Goal: Task Accomplishment & Management: Use online tool/utility

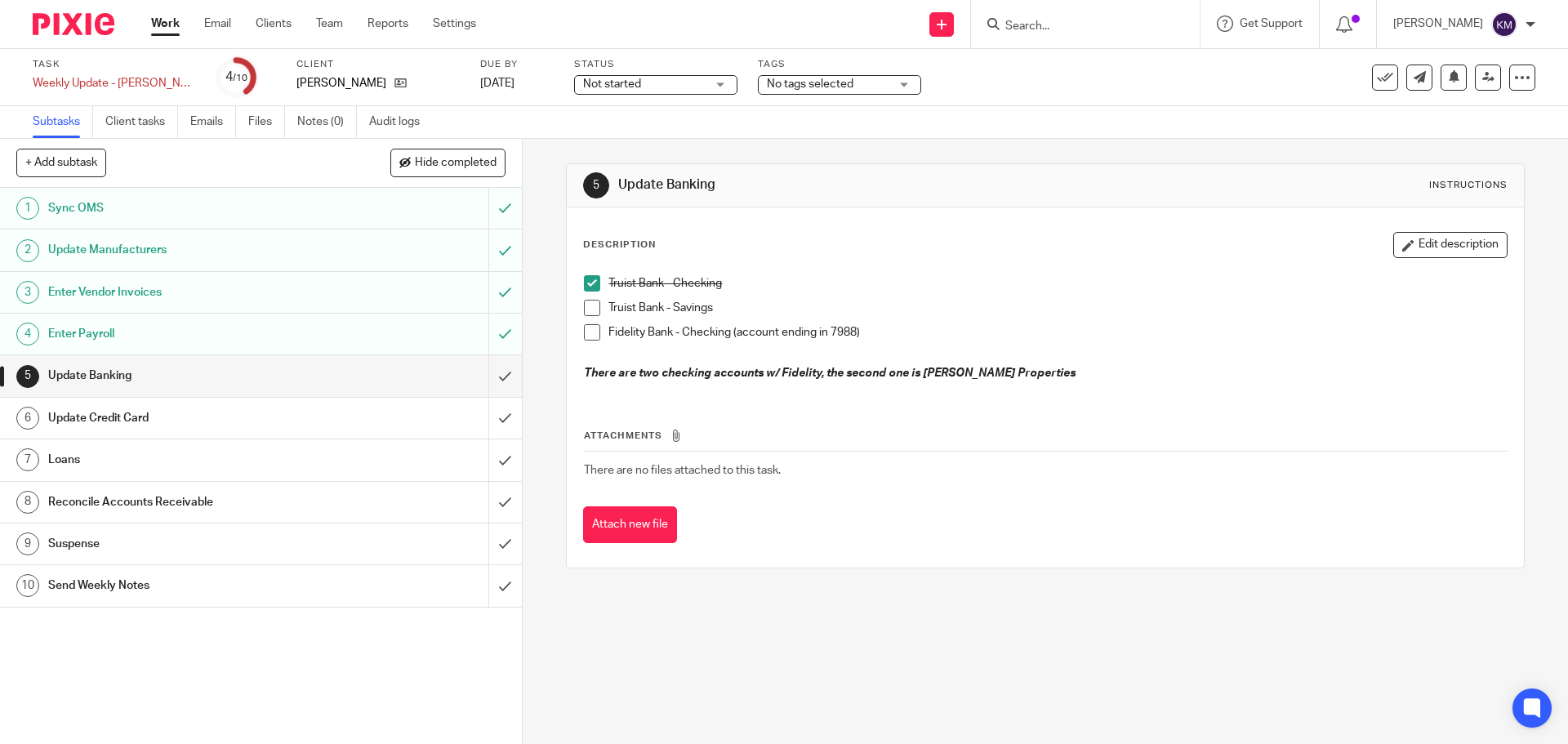
click at [585, 306] on span at bounding box center [592, 308] width 16 height 16
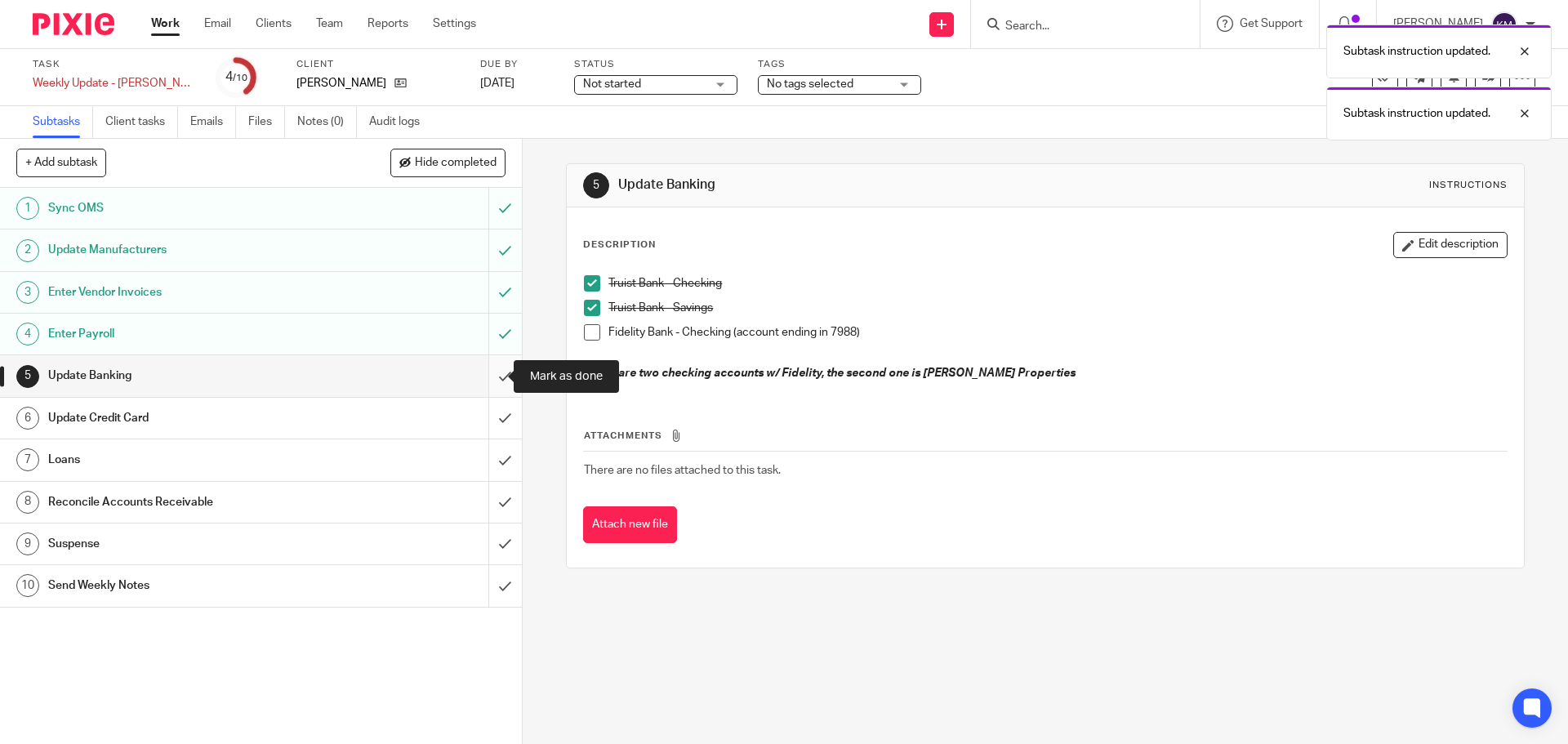
click at [487, 375] on input "submit" at bounding box center [261, 375] width 522 height 41
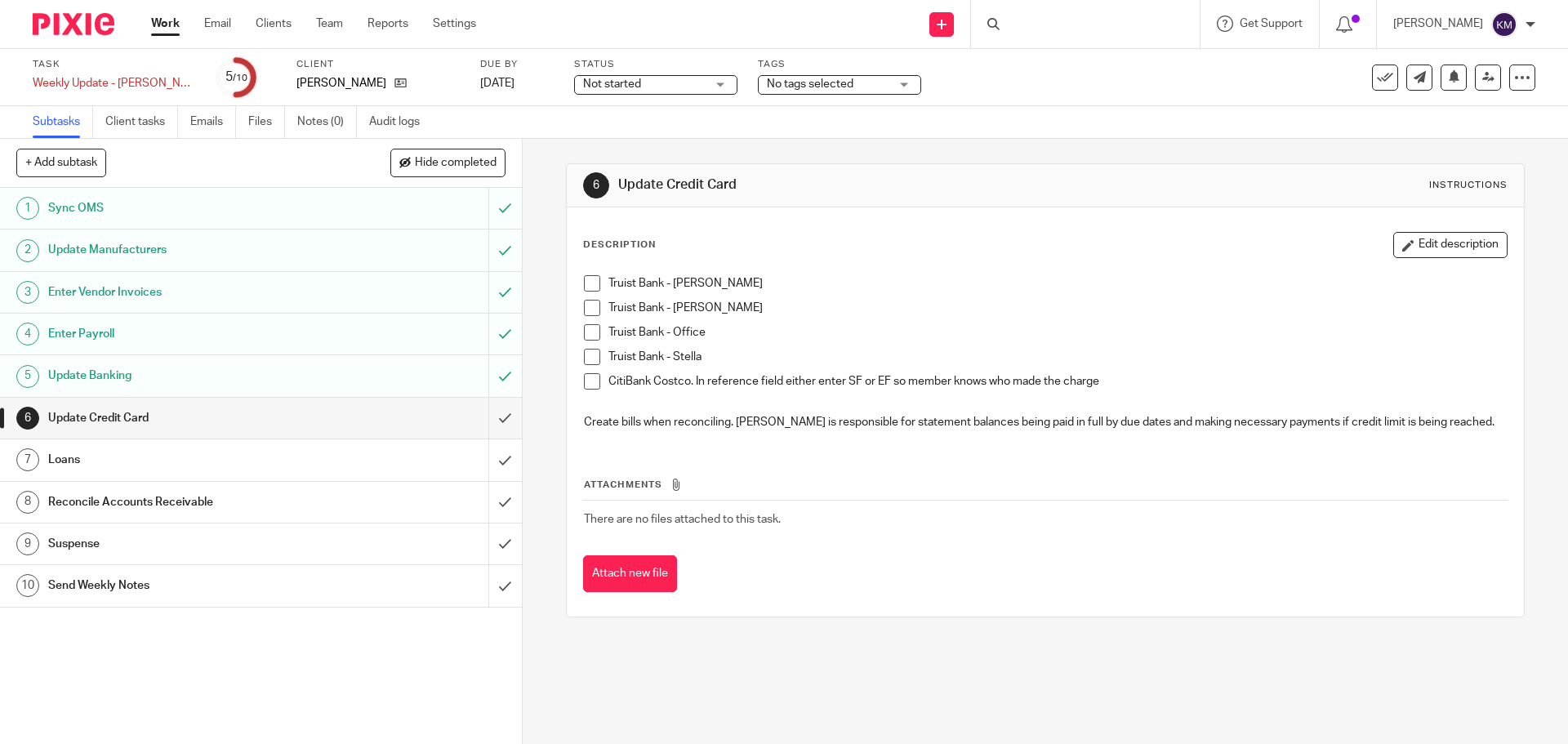
click at [587, 282] on span at bounding box center [592, 283] width 16 height 16
click at [584, 308] on span at bounding box center [592, 308] width 16 height 16
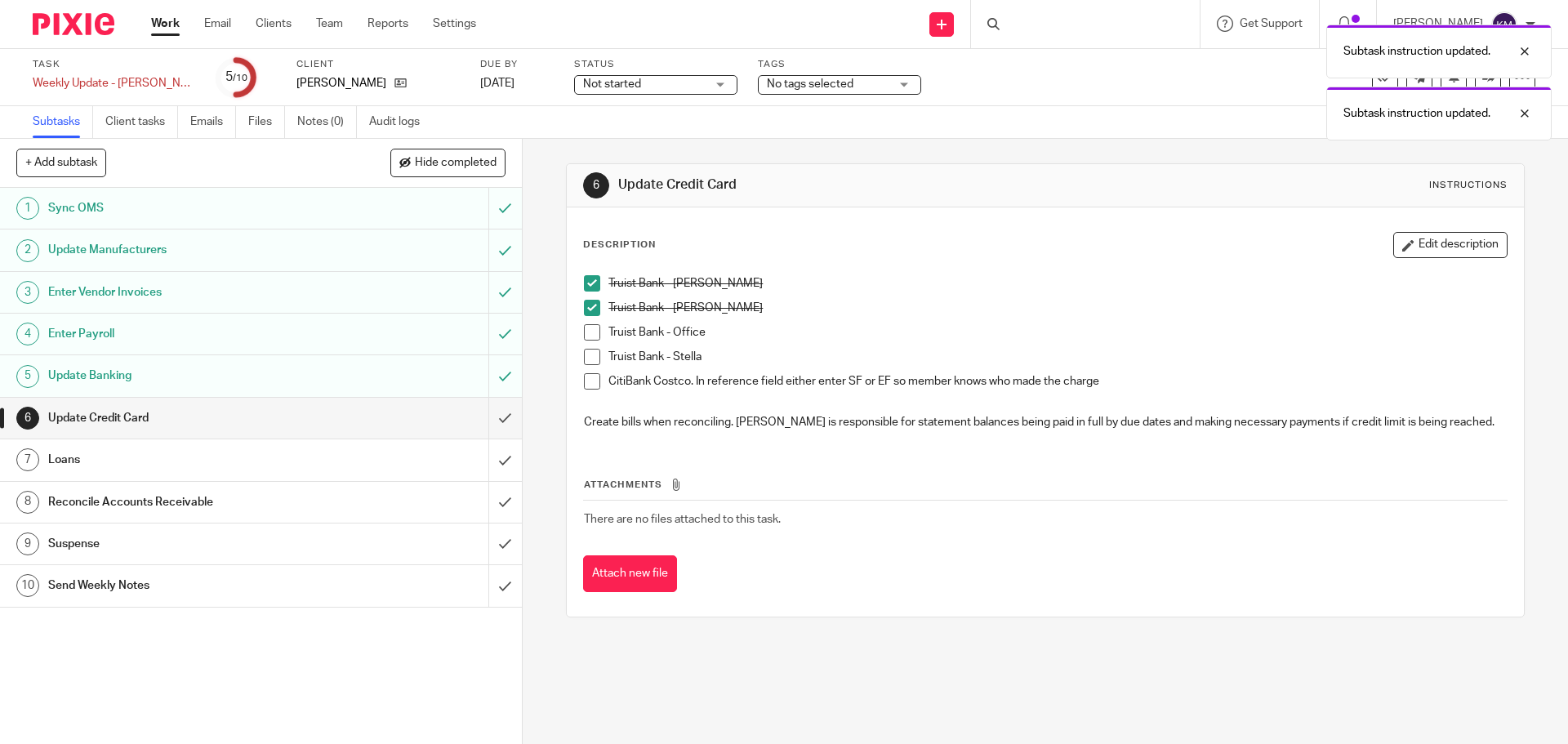
click at [587, 330] on span at bounding box center [592, 332] width 16 height 16
click at [587, 359] on span at bounding box center [592, 356] width 16 height 16
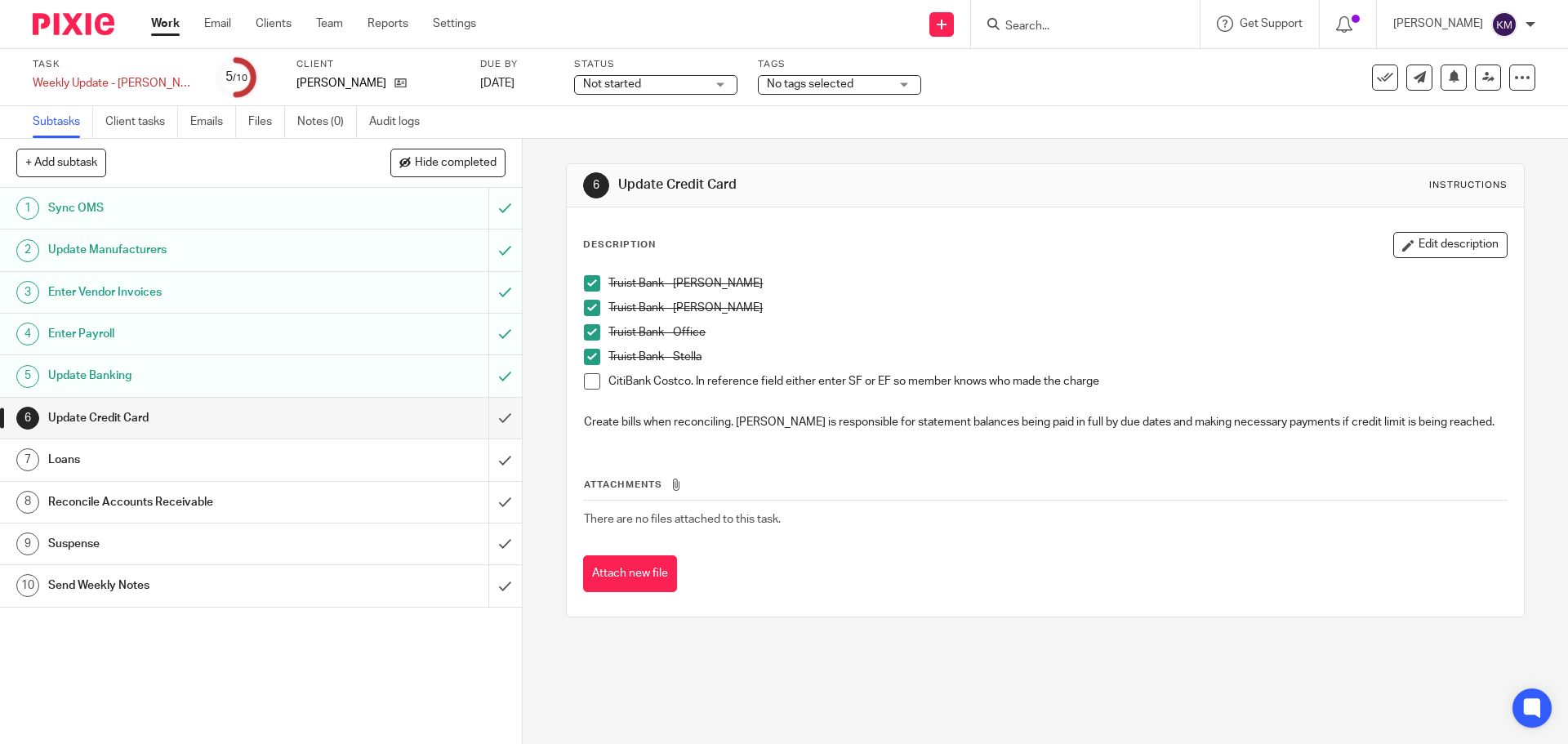
click at [588, 381] on span at bounding box center [592, 381] width 16 height 16
click at [497, 418] on input "submit" at bounding box center [261, 418] width 522 height 41
click at [432, 462] on div "Loans" at bounding box center [260, 460] width 424 height 25
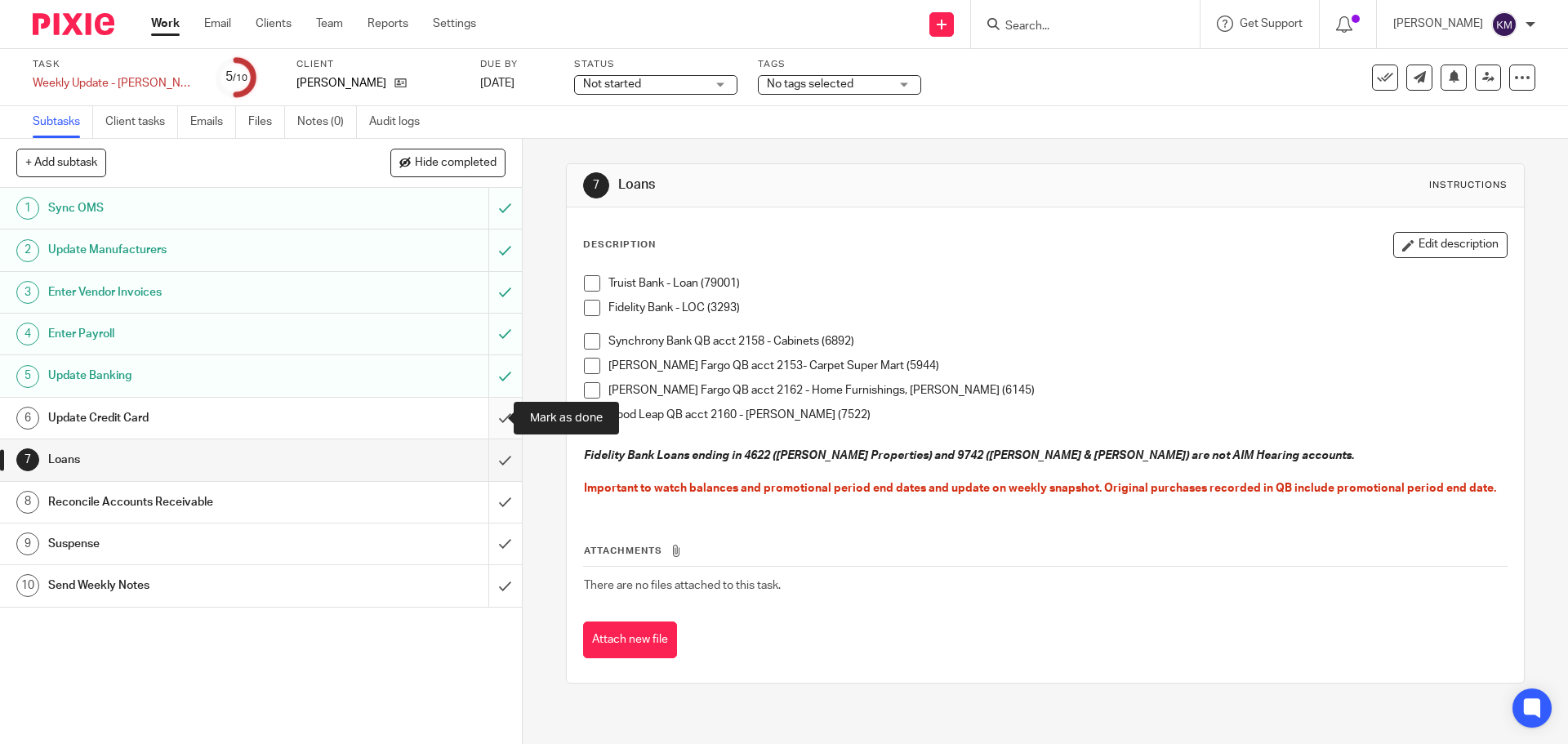
click at [492, 417] on input "submit" at bounding box center [261, 418] width 522 height 41
click at [587, 276] on span at bounding box center [592, 283] width 16 height 16
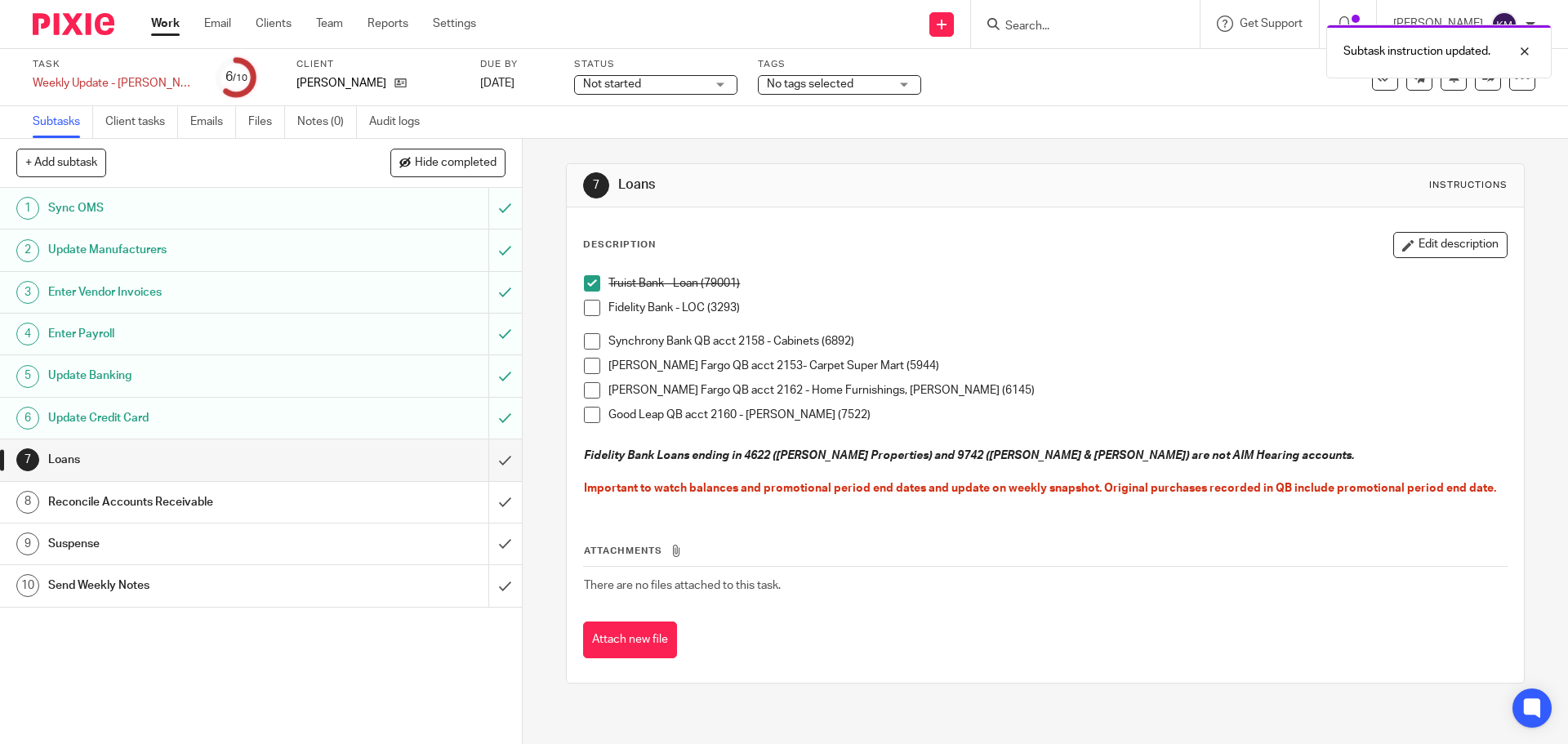
click at [586, 345] on span at bounding box center [592, 341] width 16 height 16
drag, startPoint x: 590, startPoint y: 366, endPoint x: 589, endPoint y: 380, distance: 14.0
click at [588, 367] on span at bounding box center [592, 366] width 16 height 16
click at [585, 392] on span at bounding box center [592, 390] width 16 height 16
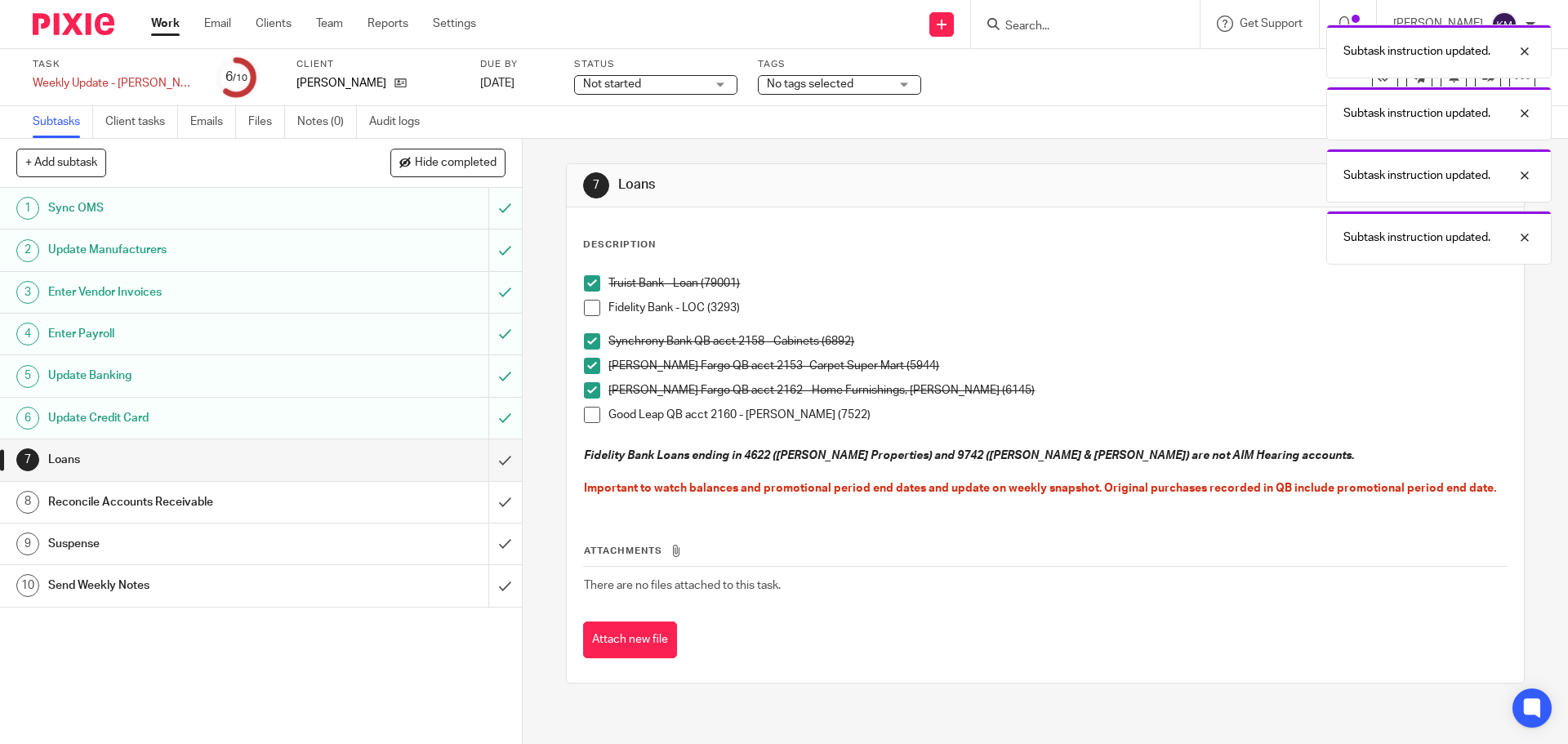
click at [586, 415] on span at bounding box center [592, 414] width 16 height 16
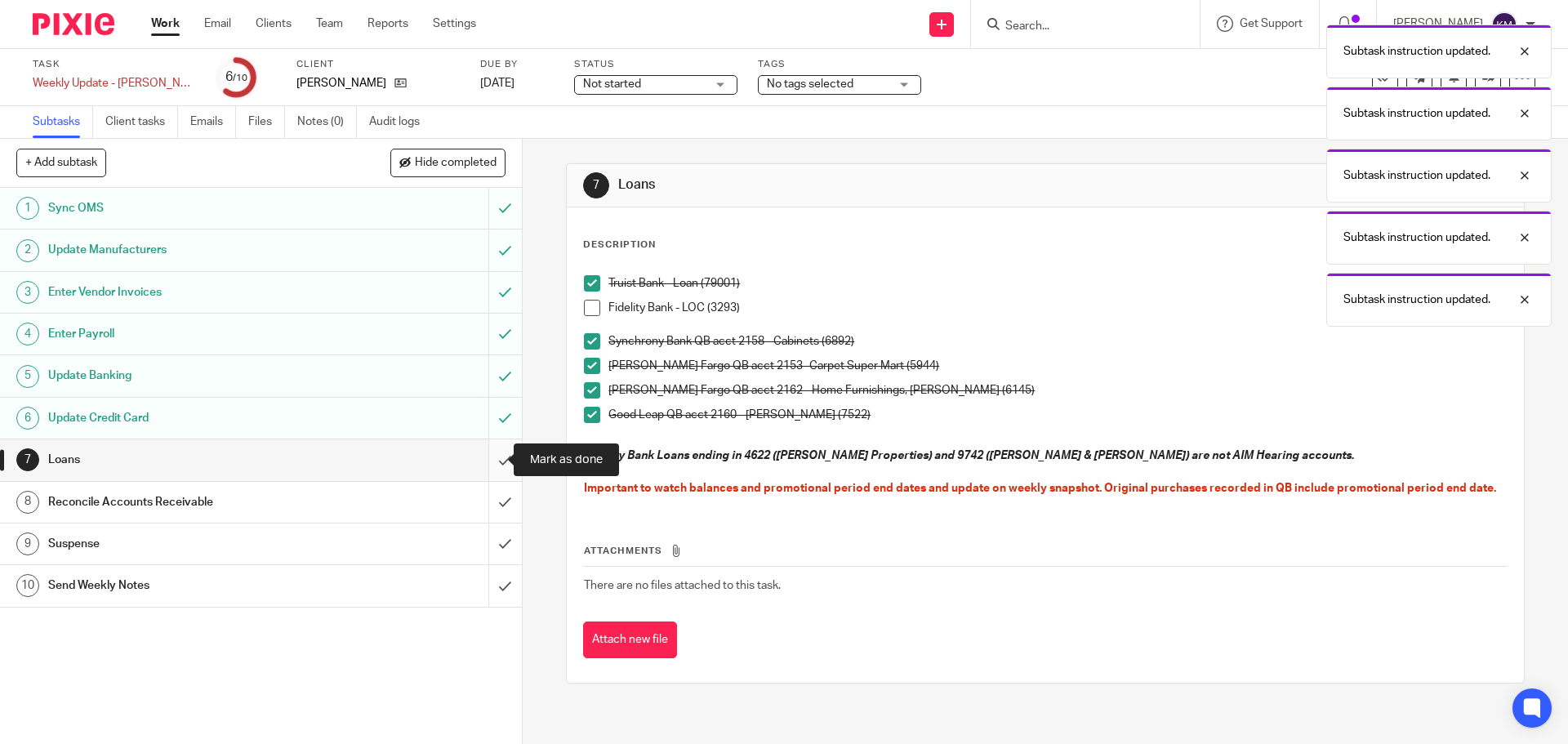
click at [494, 467] on input "submit" at bounding box center [261, 459] width 522 height 41
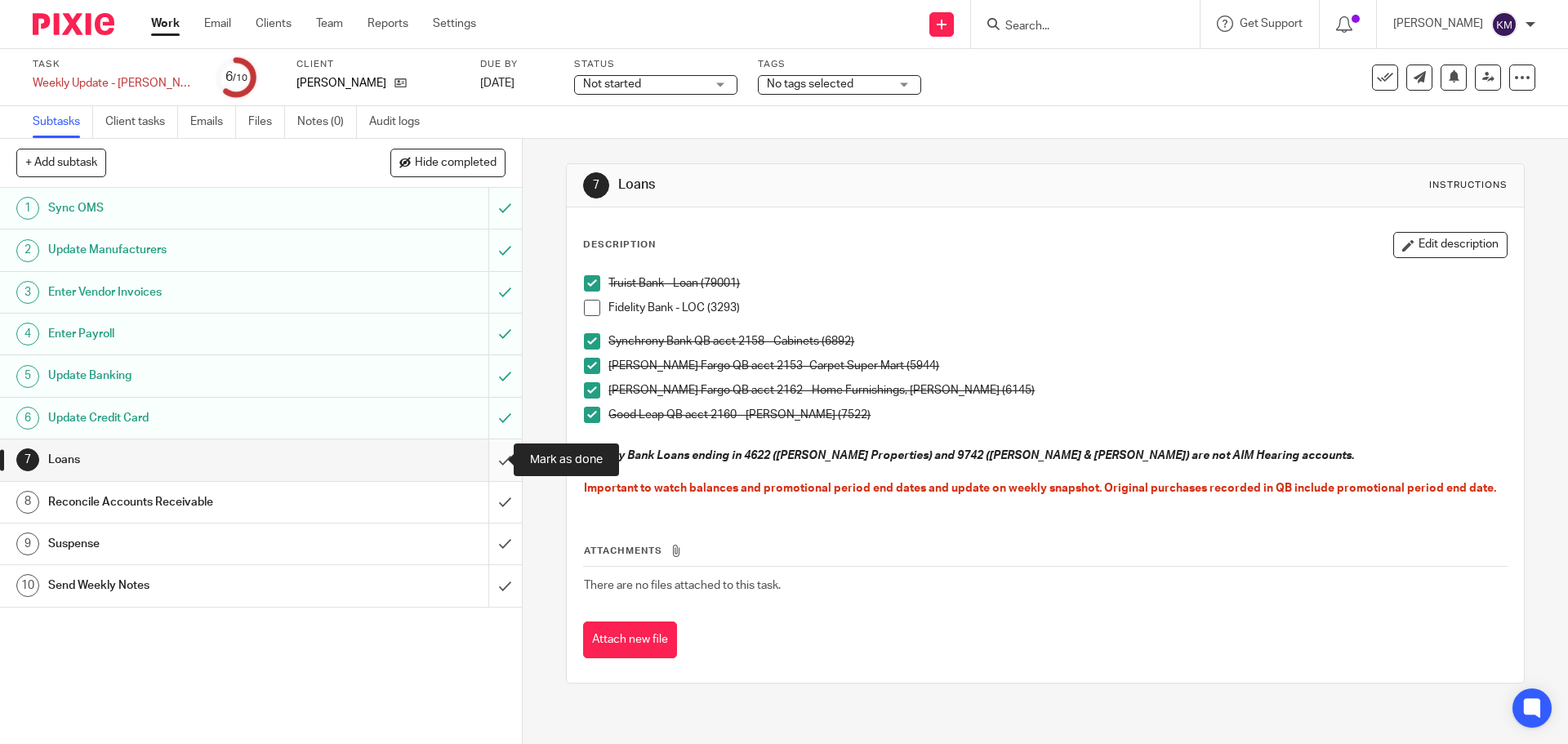
click at [490, 462] on input "submit" at bounding box center [261, 459] width 522 height 41
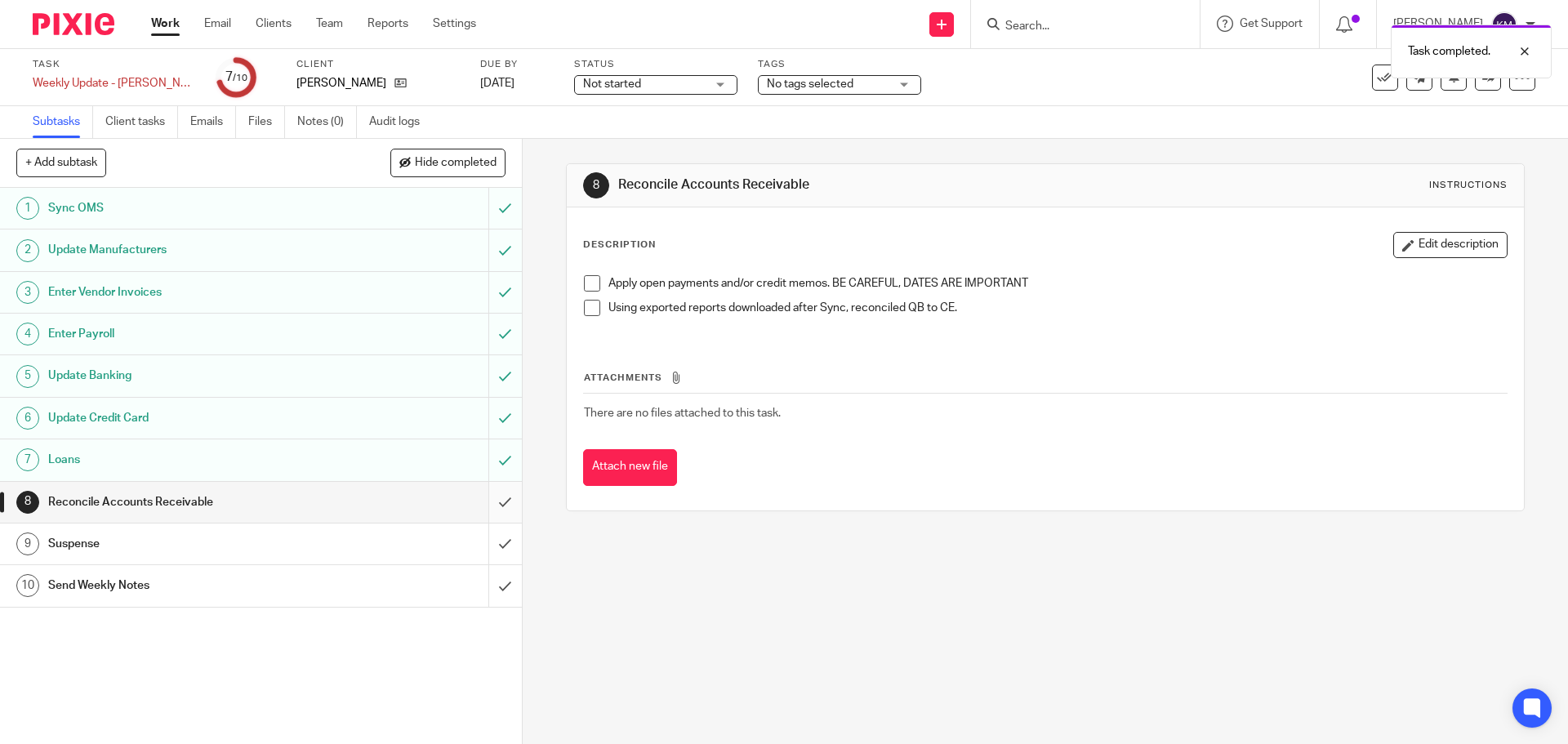
click at [489, 502] on input "submit" at bounding box center [261, 502] width 522 height 41
